Goal: Transaction & Acquisition: Purchase product/service

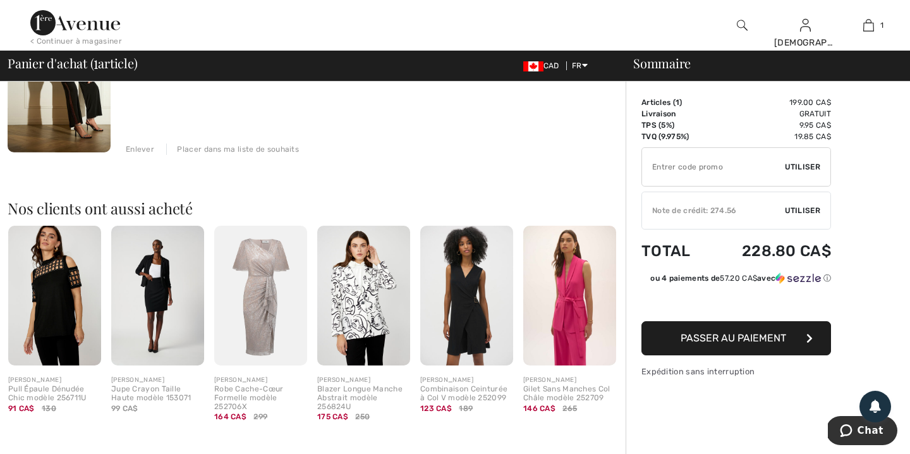
scroll to position [184, 0]
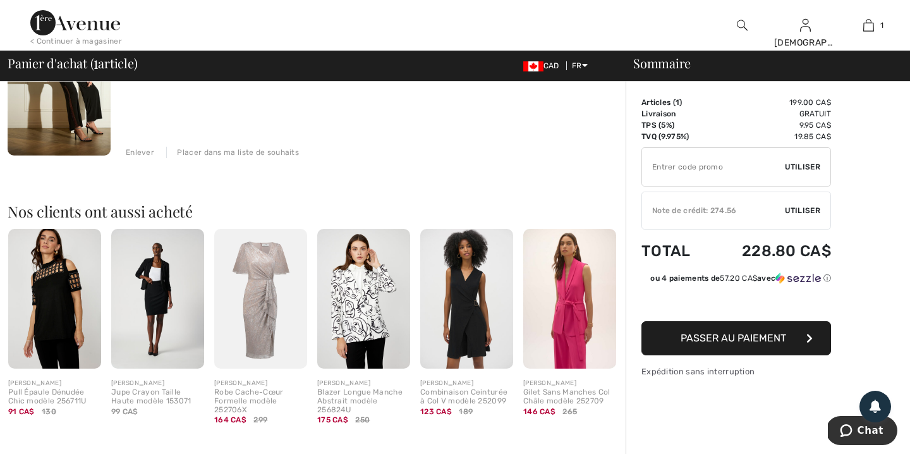
click at [751, 336] on span "Passer au paiement" at bounding box center [733, 338] width 106 height 12
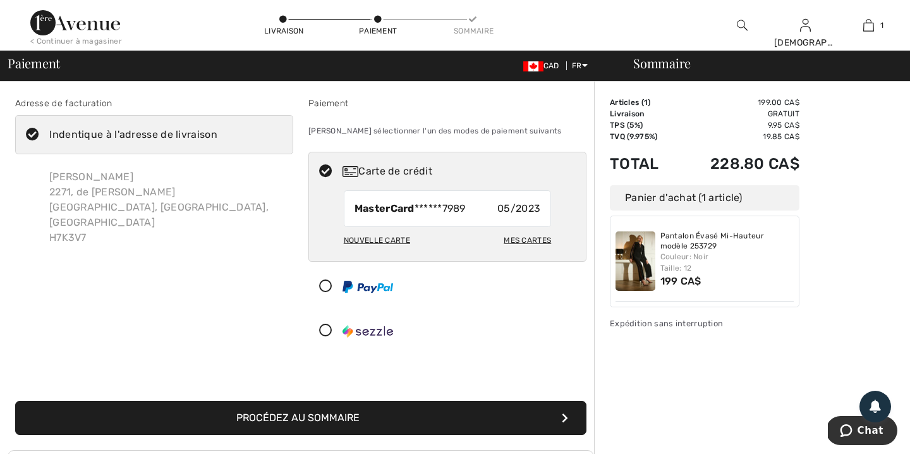
click at [474, 418] on button "Procédez au sommaire" at bounding box center [300, 418] width 571 height 34
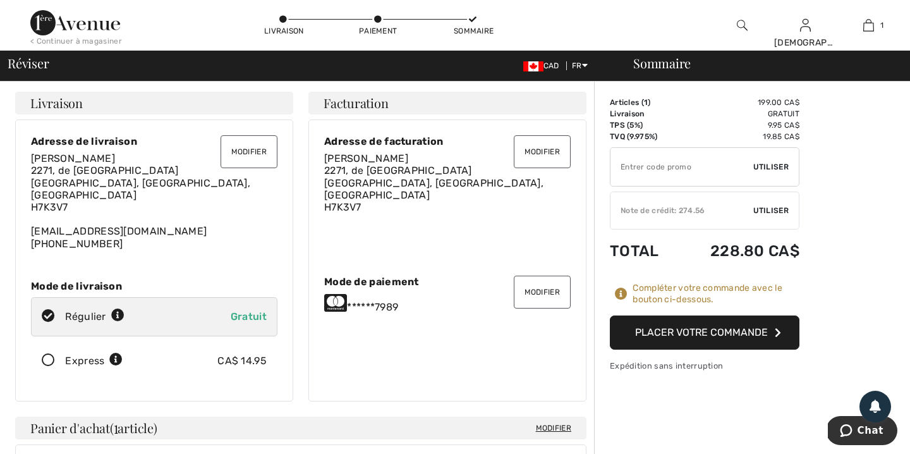
click at [726, 330] on button "Placer votre commande" at bounding box center [705, 332] width 190 height 34
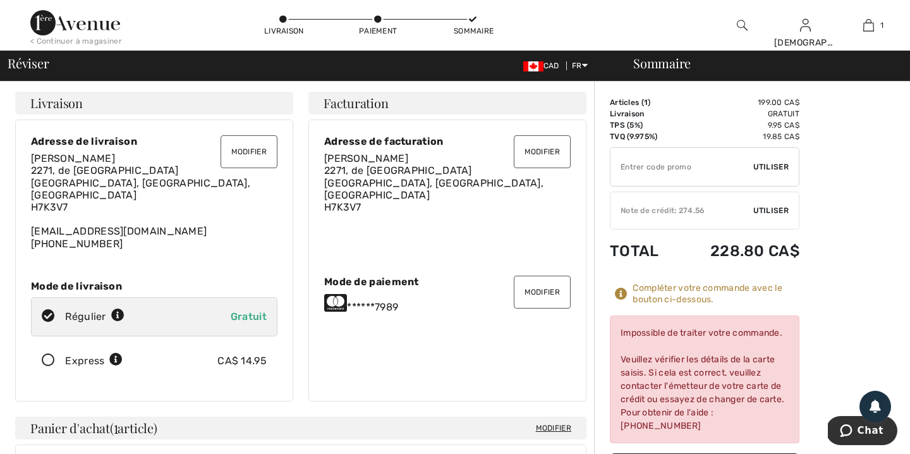
click at [543, 284] on button "Modifier" at bounding box center [542, 291] width 57 height 33
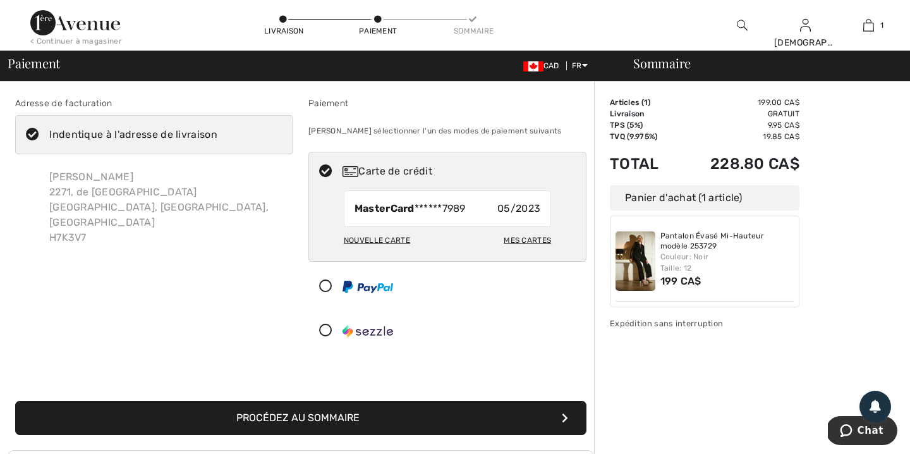
click at [395, 239] on div "Nouvelle carte" at bounding box center [377, 239] width 66 height 21
radio input "true"
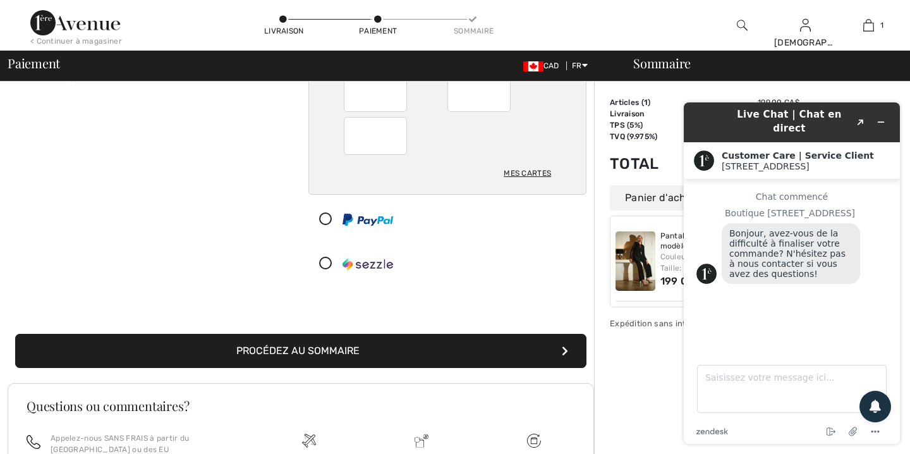
scroll to position [160, 0]
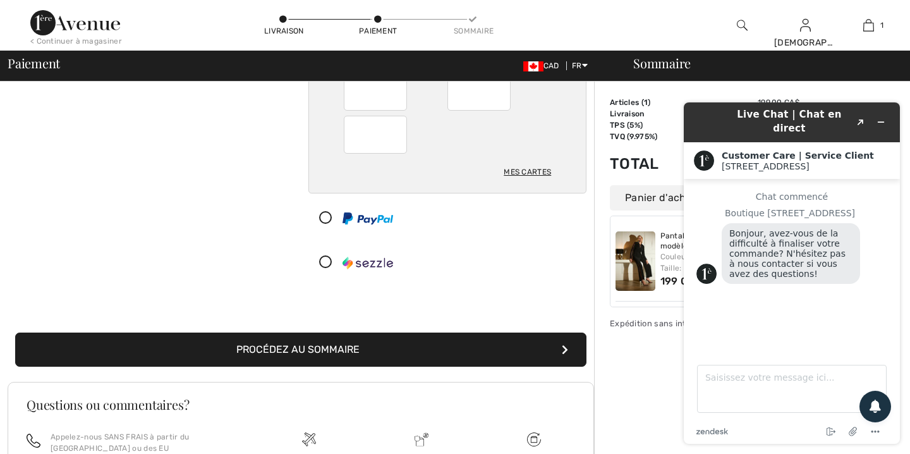
click at [282, 346] on button "Procédez au sommaire" at bounding box center [300, 349] width 571 height 34
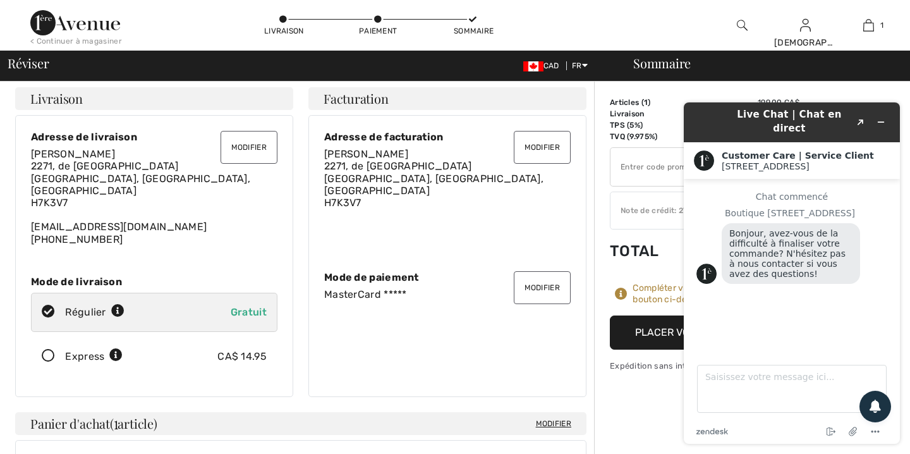
scroll to position [7, 0]
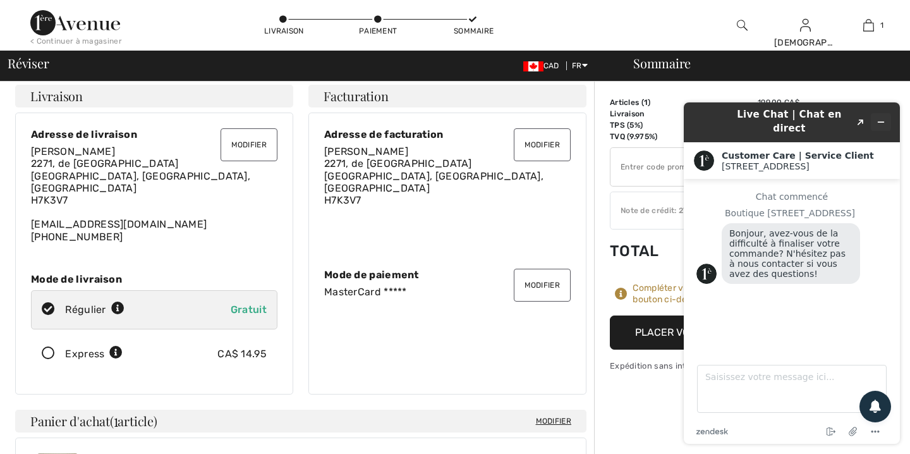
click at [884, 118] on icon "Réduire le widget" at bounding box center [880, 122] width 9 height 9
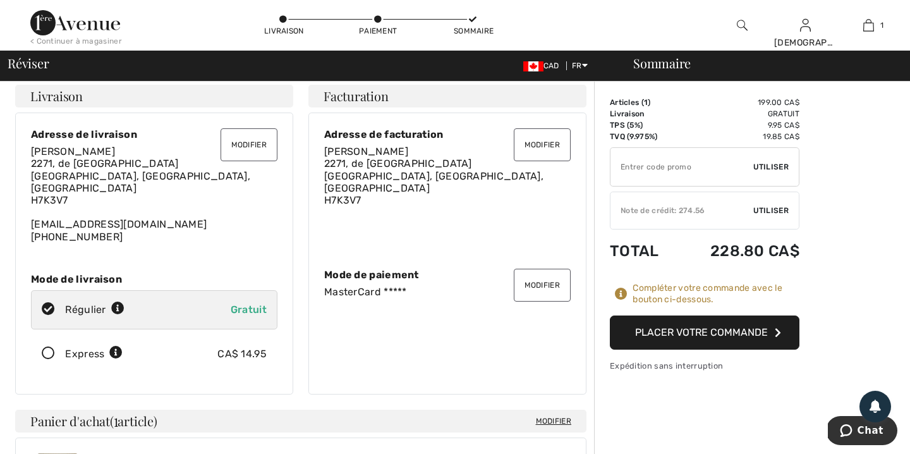
click at [721, 331] on button "Placer votre commande" at bounding box center [705, 332] width 190 height 34
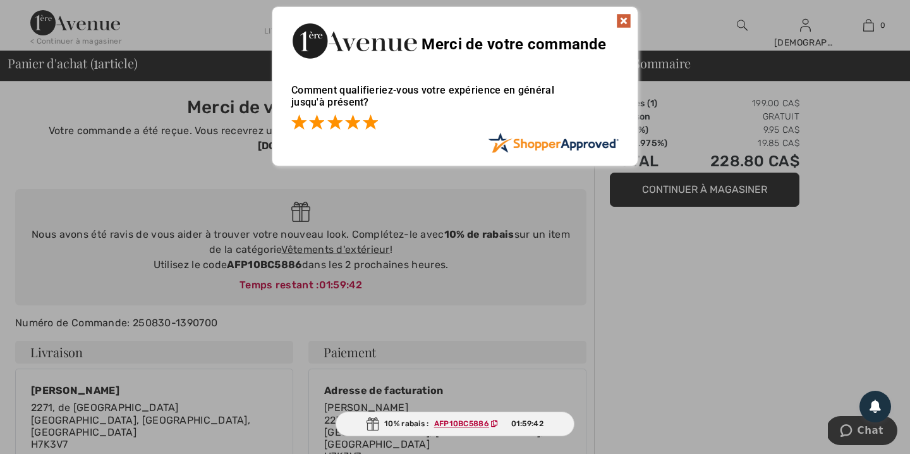
click at [370, 120] on span at bounding box center [370, 121] width 15 height 15
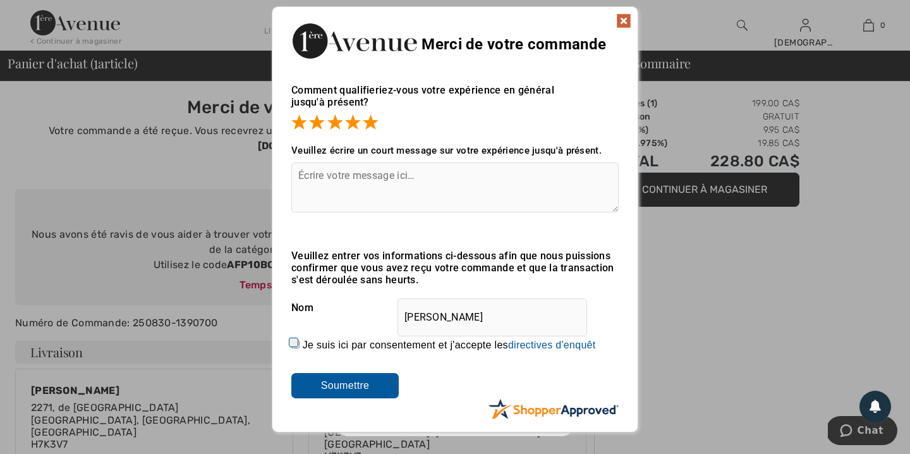
click at [376, 183] on textarea at bounding box center [454, 187] width 327 height 50
type textarea "Excellent"
click at [365, 381] on input "Soumettre" at bounding box center [344, 385] width 107 height 25
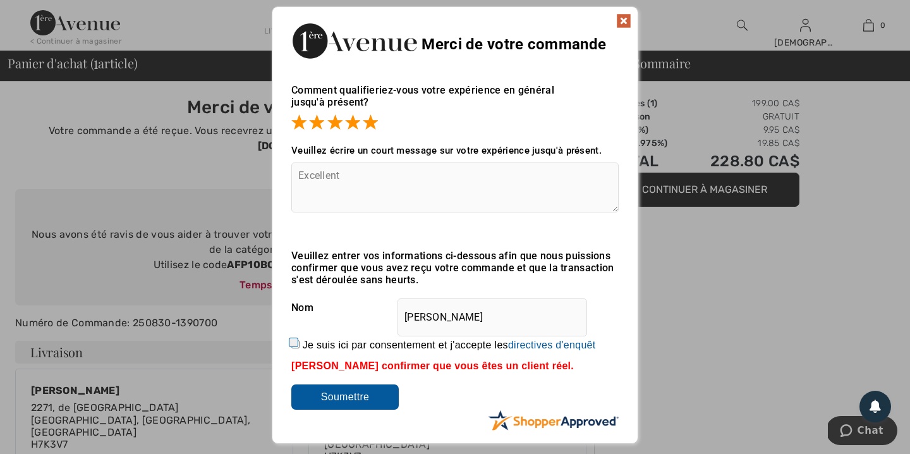
click at [293, 340] on input "Je suis ici par consentement et j'accepte les En soumettant une évaluation, vou…" at bounding box center [295, 344] width 8 height 8
checkbox input "true"
click at [348, 389] on input "Soumettre" at bounding box center [344, 396] width 107 height 25
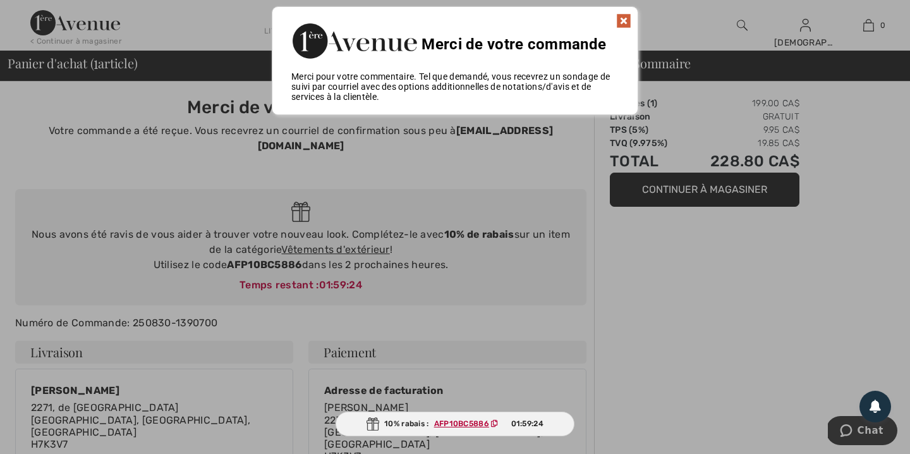
click at [623, 16] on img at bounding box center [623, 20] width 15 height 15
